Goal: Information Seeking & Learning: Understand process/instructions

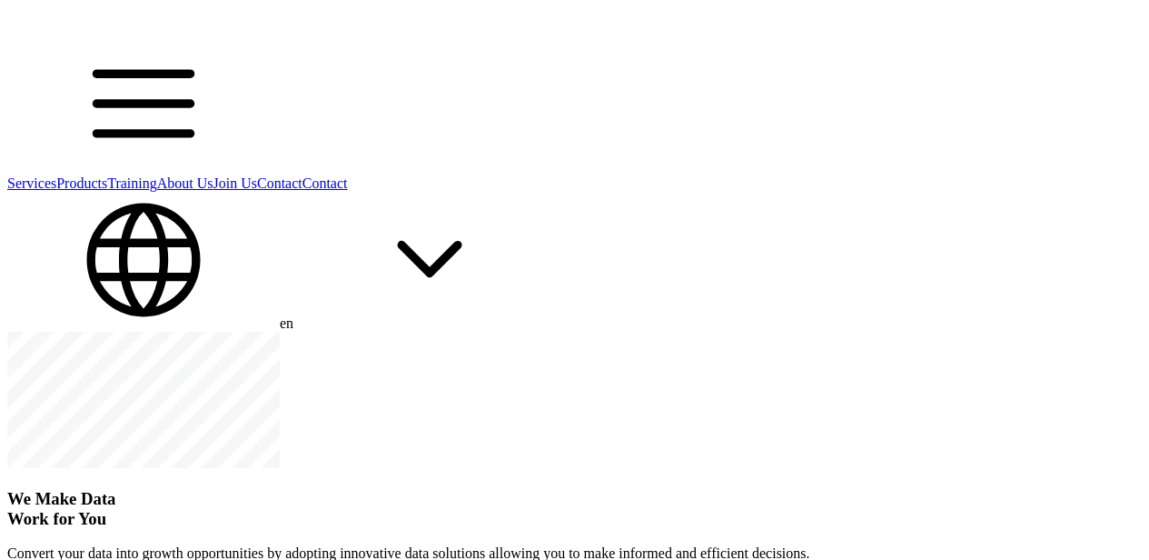
scroll to position [1000, 0]
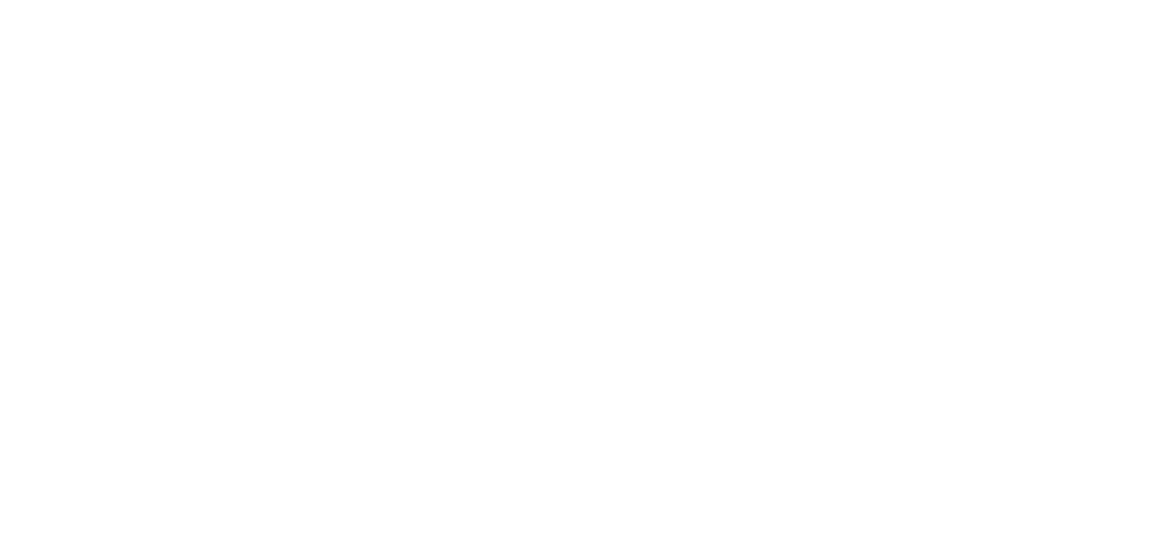
scroll to position [8819, 0]
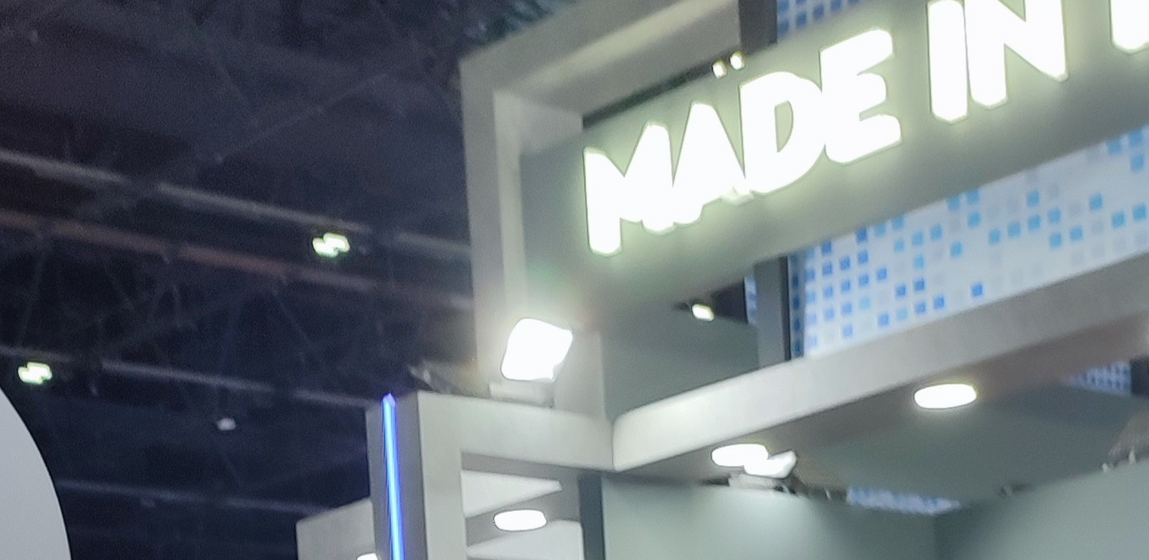
drag, startPoint x: 217, startPoint y: 525, endPoint x: 433, endPoint y: 532, distance: 215.4
copy div "S.A.R.L Business Innovative Solutions"
drag, startPoint x: 204, startPoint y: 461, endPoint x: 184, endPoint y: 465, distance: 21.4
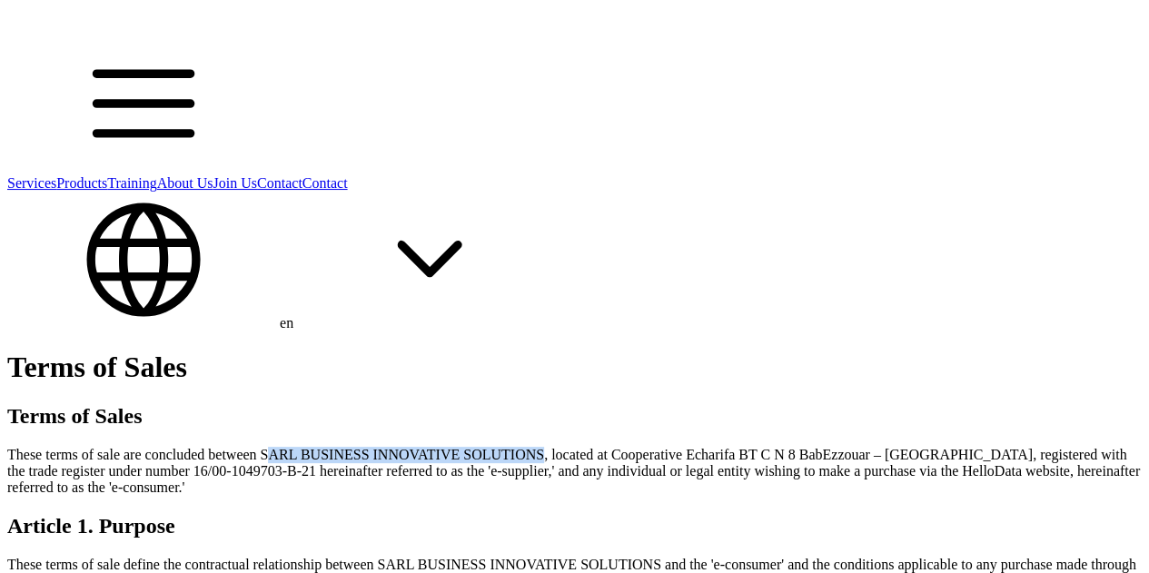
drag, startPoint x: 663, startPoint y: 384, endPoint x: 783, endPoint y: 423, distance: 125.9
click at [829, 447] on p "These terms of sale are concluded between SARL BUSINESS INNOVATIVE SOLUTIONS, l…" at bounding box center [574, 471] width 1135 height 49
click at [552, 447] on p "These terms of sale are concluded between SARL BUSINESS INNOVATIVE SOLUTIONS, l…" at bounding box center [574, 471] width 1135 height 49
copy p "Algiers"
